Goal: Task Accomplishment & Management: Manage account settings

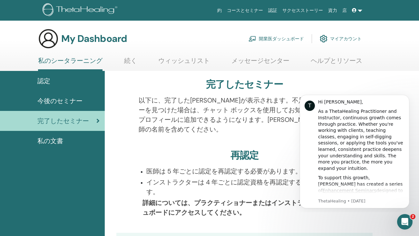
click at [356, 9] on icon at bounding box center [354, 10] width 5 height 5
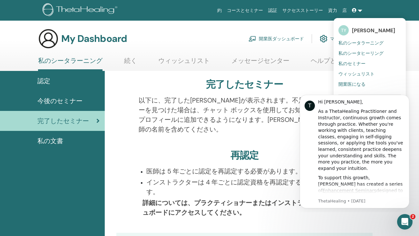
click at [358, 30] on span "[PERSON_NAME]" at bounding box center [373, 30] width 43 height 7
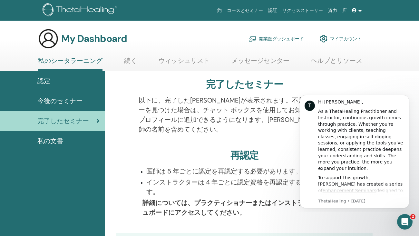
click at [339, 38] on link "マイアカウント" at bounding box center [341, 39] width 42 height 14
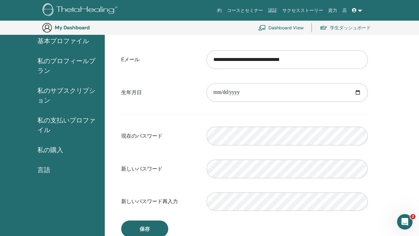
scroll to position [61, 0]
click at [356, 92] on input "**********" at bounding box center [287, 93] width 161 height 19
type input "**********"
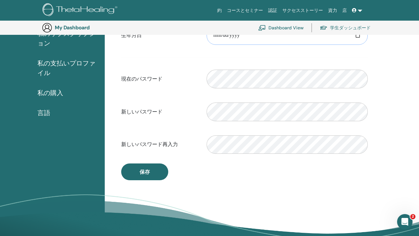
scroll to position [119, 0]
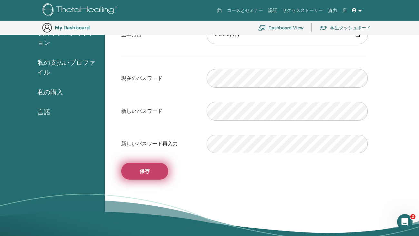
click at [152, 170] on button "保存" at bounding box center [144, 171] width 47 height 17
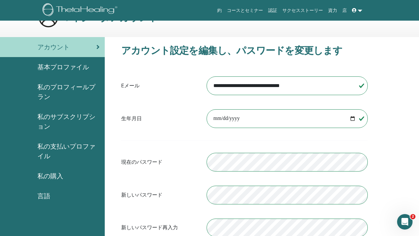
scroll to position [19, 0]
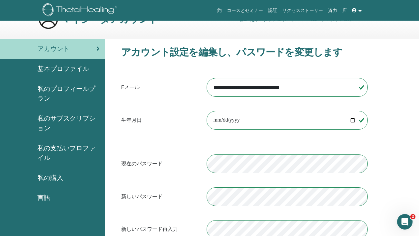
click at [85, 68] on span "基本プロファイル" at bounding box center [63, 69] width 52 height 10
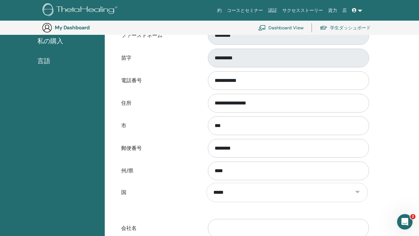
scroll to position [168, 0]
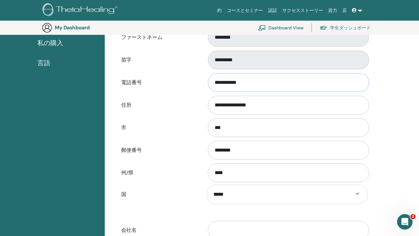
click at [269, 81] on input "**********" at bounding box center [288, 82] width 161 height 19
type input "*"
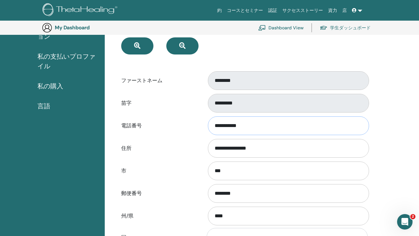
scroll to position [254, 0]
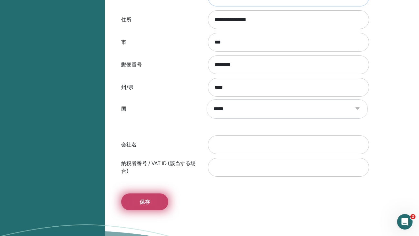
type input "**********"
click at [143, 199] on span "保存" at bounding box center [145, 202] width 10 height 7
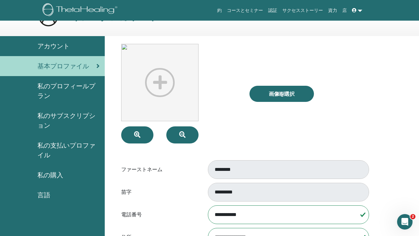
scroll to position [20, 0]
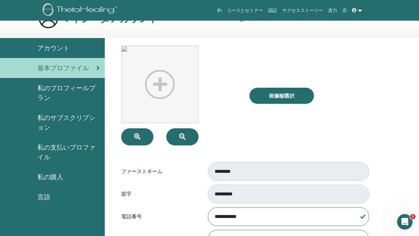
click at [70, 46] on div "アカウント" at bounding box center [52, 48] width 94 height 10
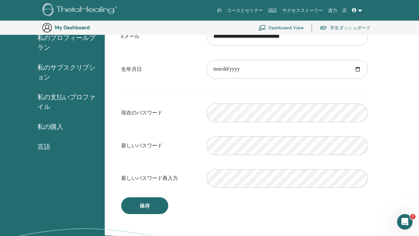
scroll to position [85, 0]
click at [59, 124] on span "私の購入" at bounding box center [50, 126] width 26 height 10
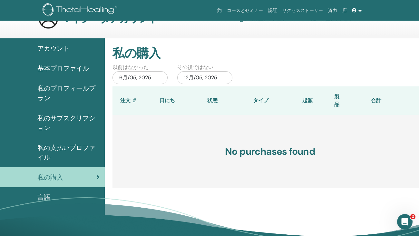
scroll to position [16, 0]
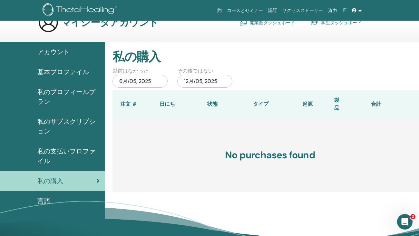
click at [75, 119] on span "私のサブスクリプション" at bounding box center [68, 126] width 62 height 19
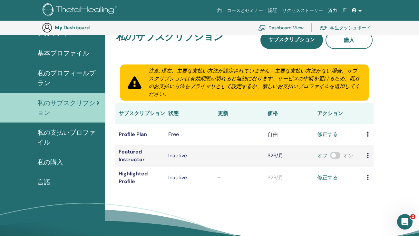
scroll to position [46, 0]
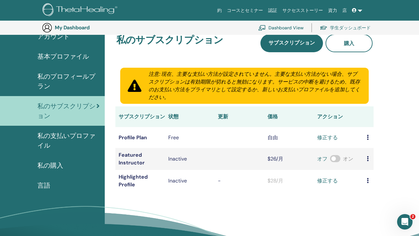
click at [68, 77] on span "私のプロフィールプラン" at bounding box center [68, 81] width 62 height 19
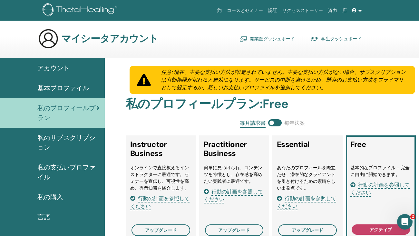
click at [248, 8] on link "コースとセミナー" at bounding box center [244, 11] width 41 height 12
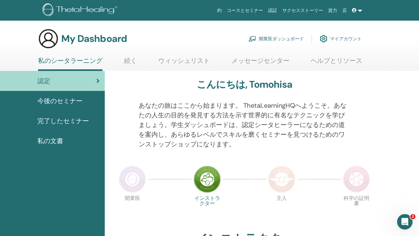
click at [60, 118] on span "完了したセミナー" at bounding box center [63, 121] width 52 height 10
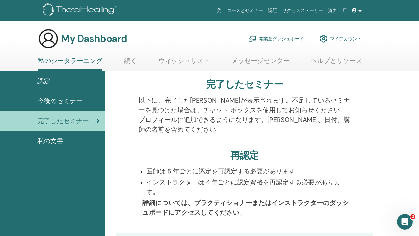
click at [70, 97] on span "今後のセミナー" at bounding box center [59, 101] width 45 height 10
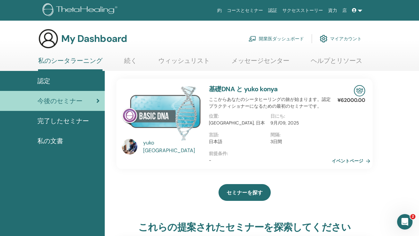
click at [359, 8] on link at bounding box center [357, 11] width 15 height 12
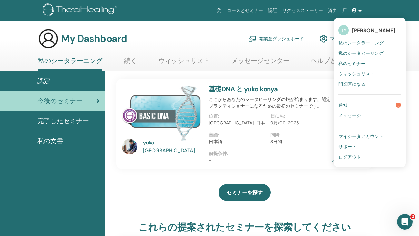
click at [350, 156] on span "ログアウト" at bounding box center [350, 157] width 23 height 6
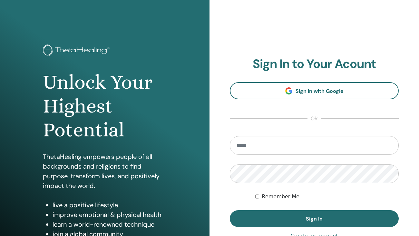
type input "**********"
